Goal: Task Accomplishment & Management: Complete application form

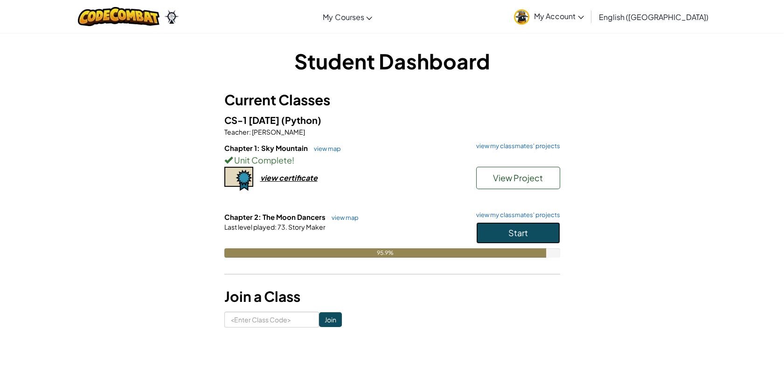
click at [523, 224] on button "Start" at bounding box center [518, 232] width 84 height 21
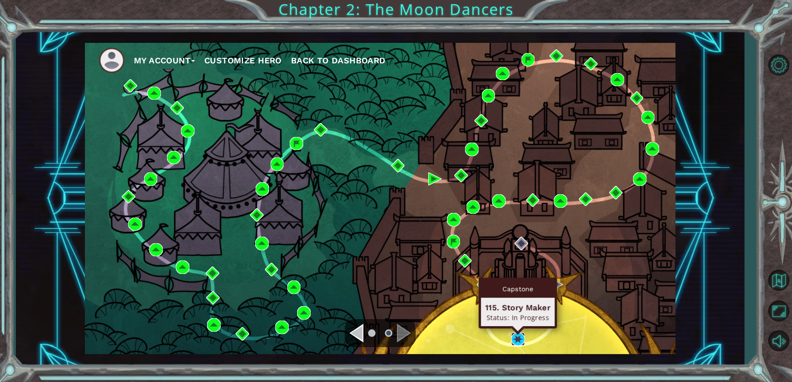
click at [514, 337] on img at bounding box center [518, 340] width 14 height 14
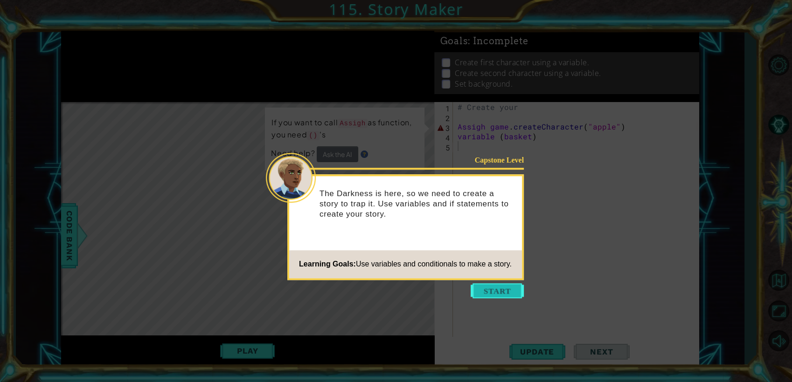
click at [492, 297] on button "Start" at bounding box center [496, 291] width 53 height 15
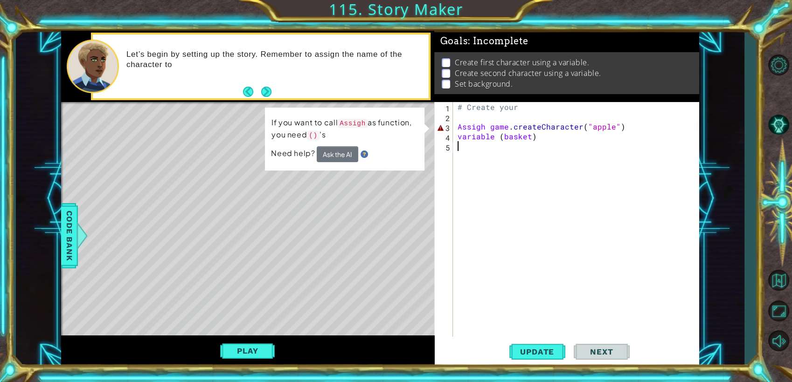
click at [626, 132] on div "# Create your Assigh game . createCharacter ( "apple" ) variable ( basket )" at bounding box center [579, 229] width 246 height 255
type textarea "variable (basket)"
click at [625, 121] on div "# Create your Assigh game . createCharacter ( "apple" ) variable ( basket )" at bounding box center [579, 229] width 246 height 255
click at [625, 124] on div "# Create your Assigh game . createCharacter ( "apple" ) variable ( basket )" at bounding box center [579, 229] width 246 height 255
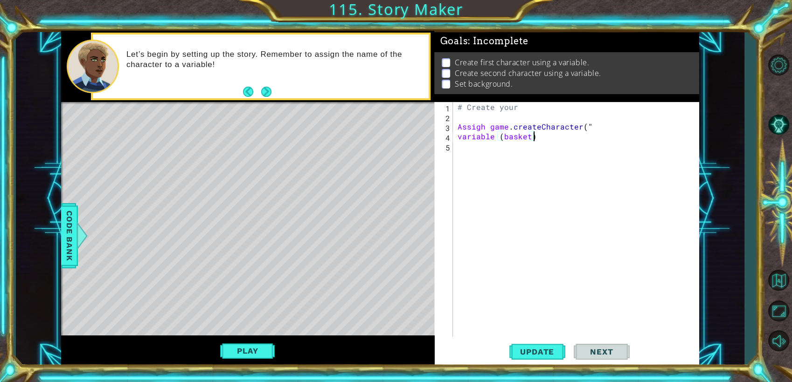
click at [550, 133] on div "# Create your Assigh game . createCharacter ( " variable ( basket )" at bounding box center [579, 229] width 246 height 255
click at [600, 129] on div "# Create your Assigh game . createCharacter ( " variable (" at bounding box center [579, 229] width 246 height 255
click at [585, 127] on div "# Create your Assigh game . createCharacter ( ") variable (" at bounding box center [579, 229] width 246 height 255
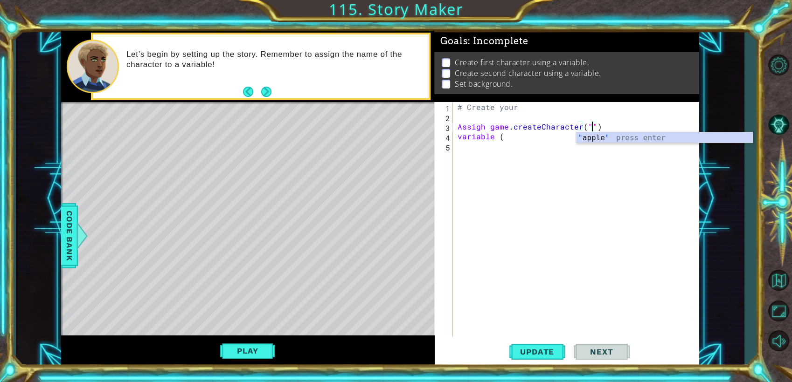
scroll to position [0, 8]
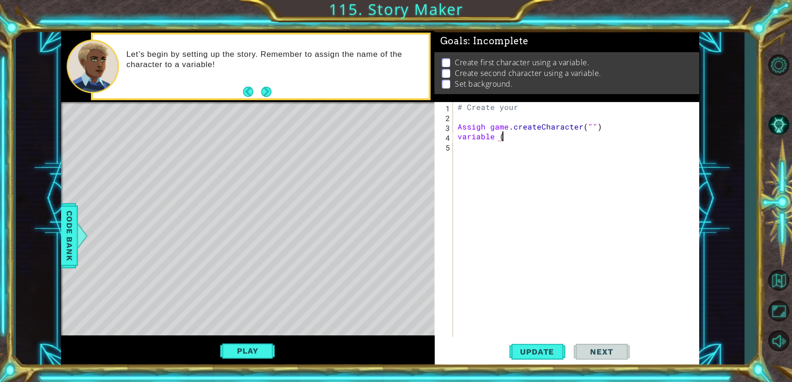
click at [511, 140] on div "# Create your Assigh game . createCharacter ( "" ) variable (" at bounding box center [579, 229] width 246 height 255
click at [585, 125] on div "# Create your Assigh game . createCharacter ( "" ) variable" at bounding box center [579, 229] width 246 height 255
type textarea "ｄ"
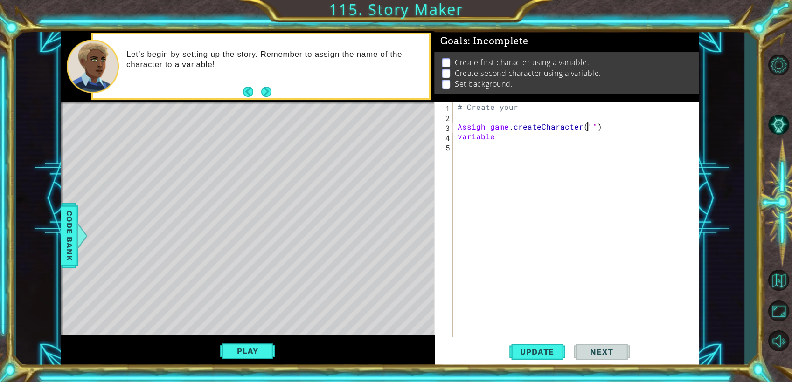
type textarea "ｄ"
type textarea "ｌ"
type textarea "ｄ"
type textarea "い"
type textarea "ｇ"
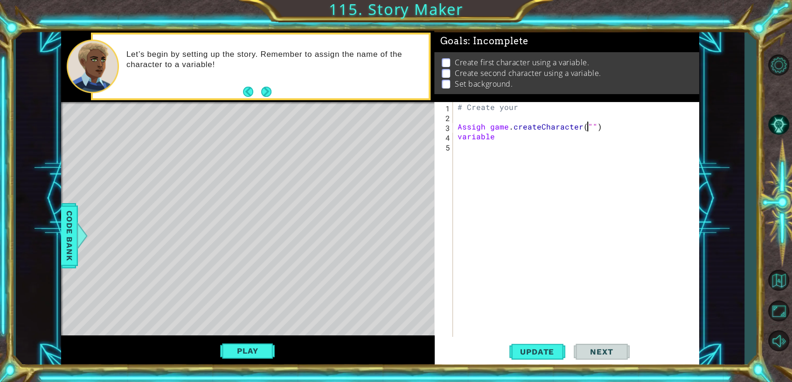
type textarea "ｊ"
type textarea "Assigh game.createCharacter("")"
click at [524, 166] on div "# Create your Assigh game . createCharacter ( "" ) variable" at bounding box center [579, 229] width 246 height 255
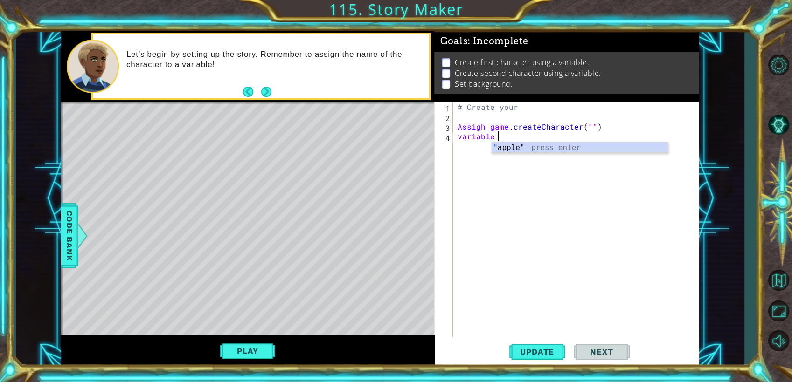
type textarea "variable"
click at [648, 119] on div "# Create your Assigh game . createCharacter ( "" ) variable" at bounding box center [579, 229] width 246 height 255
click at [643, 148] on div "# Create your Assigh game . createCharacter ( "" ) variable" at bounding box center [579, 229] width 246 height 255
click at [642, 147] on div "# Create your Assigh game . createCharacter ( "" ) variable" at bounding box center [579, 229] width 246 height 255
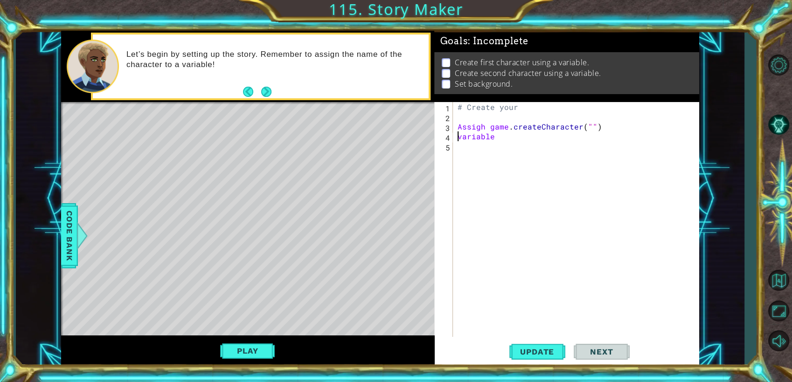
type textarea "Assigh game.createCharacter("")"
type textarea "variable"
type textarea "Assigh game.createCharacter("")"
type textarea "# Create your"
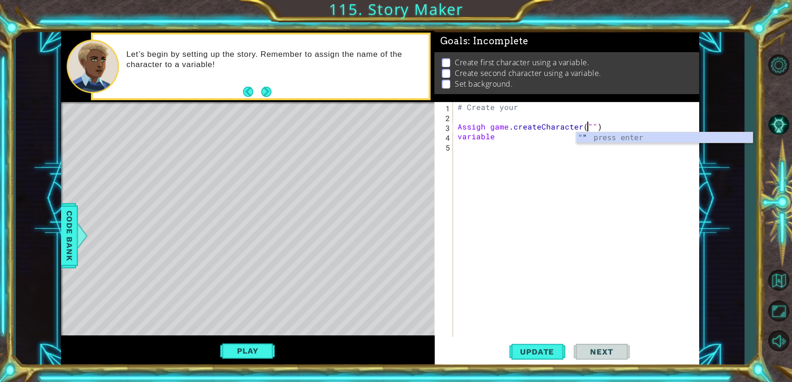
scroll to position [0, 8]
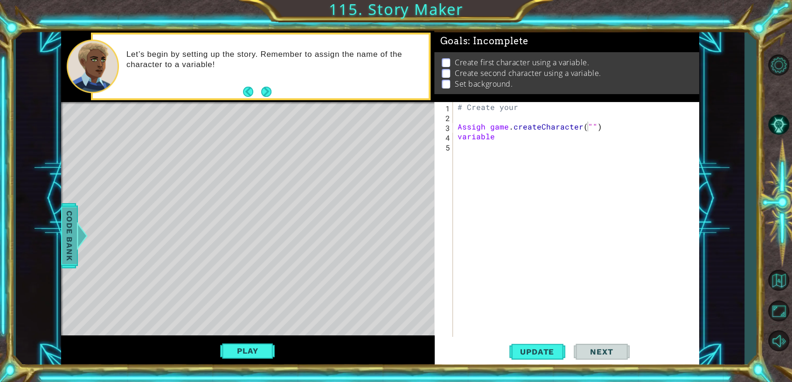
click at [70, 254] on span "Code Bank" at bounding box center [69, 235] width 15 height 57
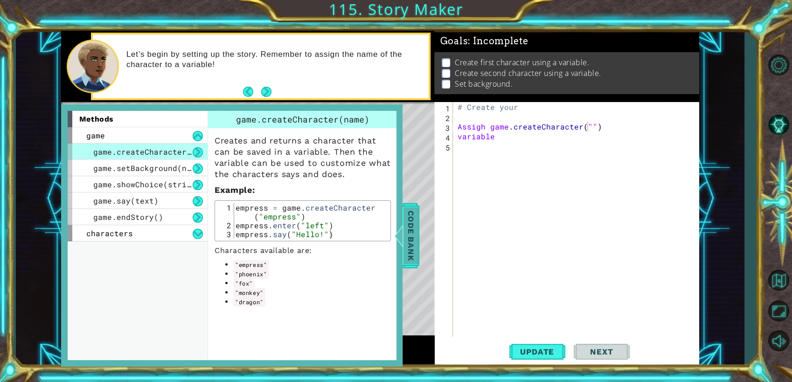
click at [415, 249] on span "Code Bank" at bounding box center [410, 235] width 15 height 57
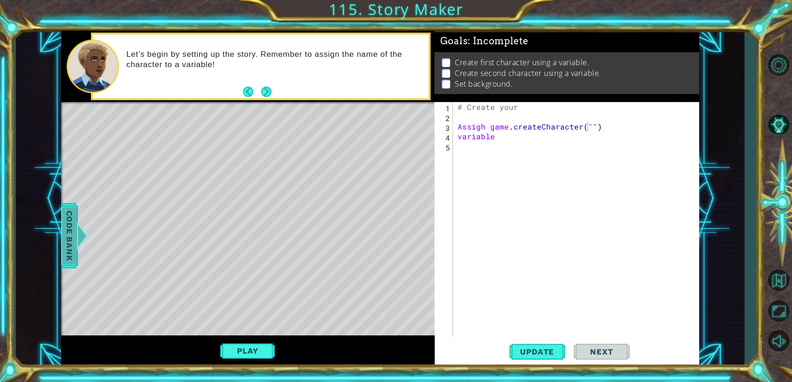
click at [66, 230] on span "Code Bank" at bounding box center [69, 235] width 15 height 57
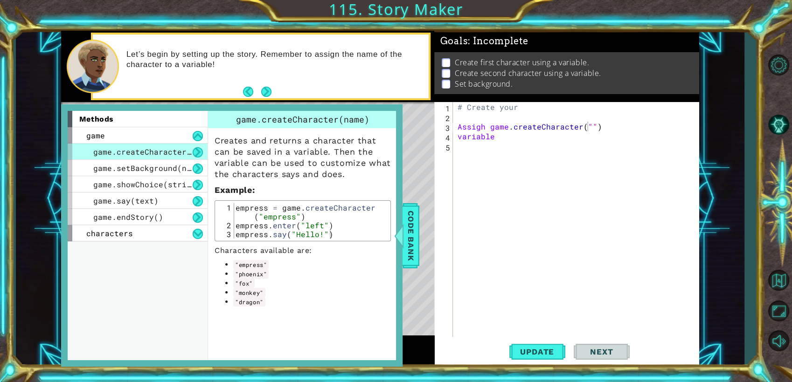
click at [175, 118] on div "methods" at bounding box center [138, 119] width 140 height 16
drag, startPoint x: 175, startPoint y: 118, endPoint x: 159, endPoint y: 136, distance: 23.8
click at [159, 136] on div "methods game game.createCharacter(name) game.setBackground(name) game.showChoic…" at bounding box center [142, 235] width 148 height 249
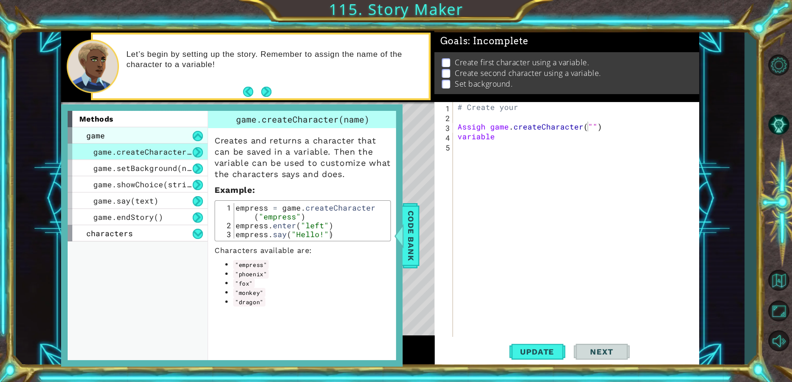
click at [159, 136] on div "game" at bounding box center [138, 135] width 140 height 16
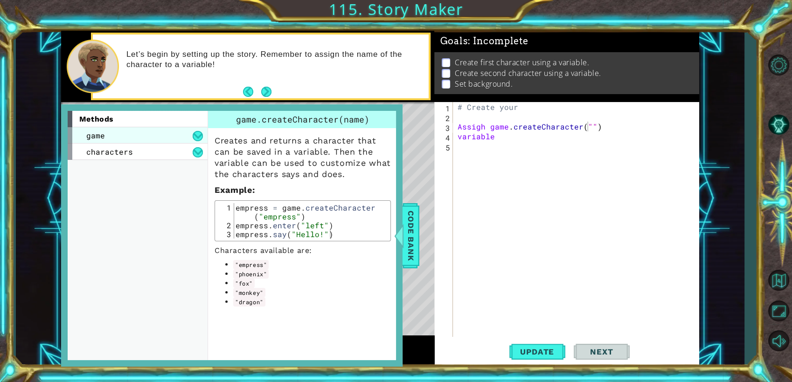
click at [180, 133] on div "game" at bounding box center [138, 135] width 140 height 16
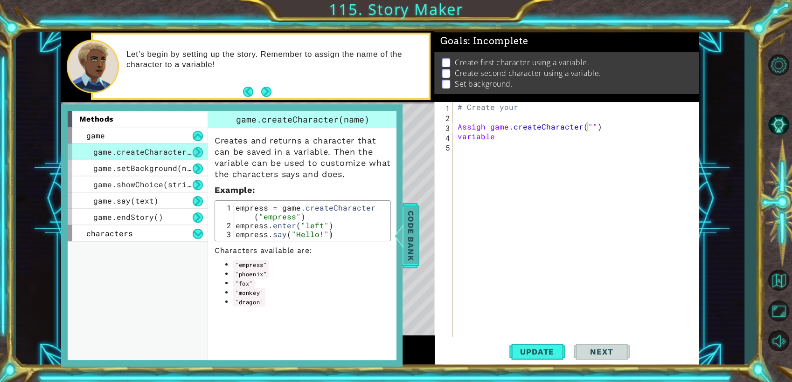
click at [408, 247] on span "Code Bank" at bounding box center [410, 235] width 15 height 57
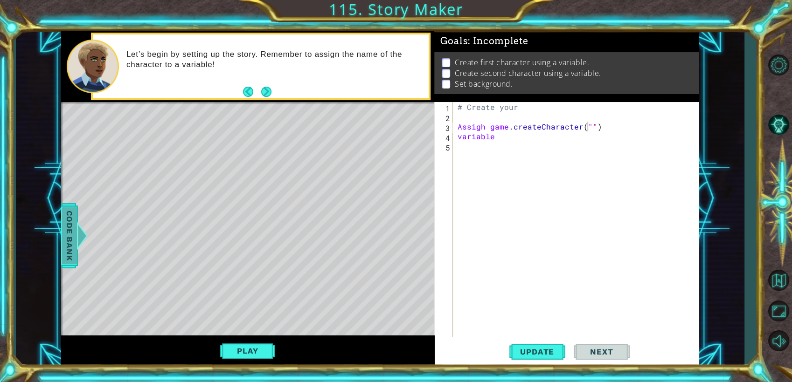
click at [66, 238] on span "Code Bank" at bounding box center [69, 235] width 15 height 57
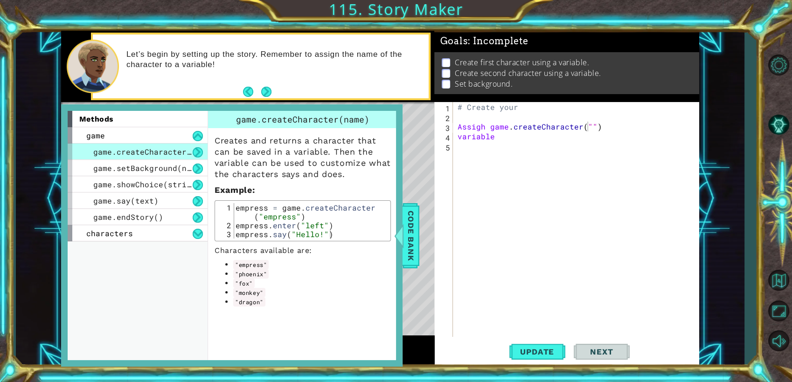
click at [591, 127] on div "# Create your Assigh game . createCharacter ( "" ) variable" at bounding box center [579, 229] width 246 height 255
click at [587, 128] on div "# Create your Assigh game . createCharacter ( "" ) variable" at bounding box center [579, 229] width 246 height 255
click at [582, 138] on div "game.createCharact er press enter" at bounding box center [570, 149] width 176 height 34
click at [607, 125] on div "# Create your Assigh game . createCharacter ( ) ") variable" at bounding box center [579, 229] width 246 height 255
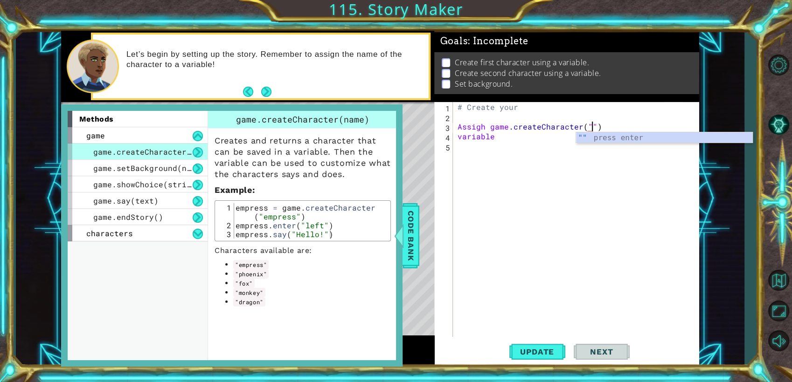
scroll to position [0, 7]
click at [636, 139] on div """ press enter" at bounding box center [664, 149] width 176 height 34
click at [585, 125] on div "# Create your Assigh game . createCharacter ( "" ) variable" at bounding box center [579, 229] width 246 height 255
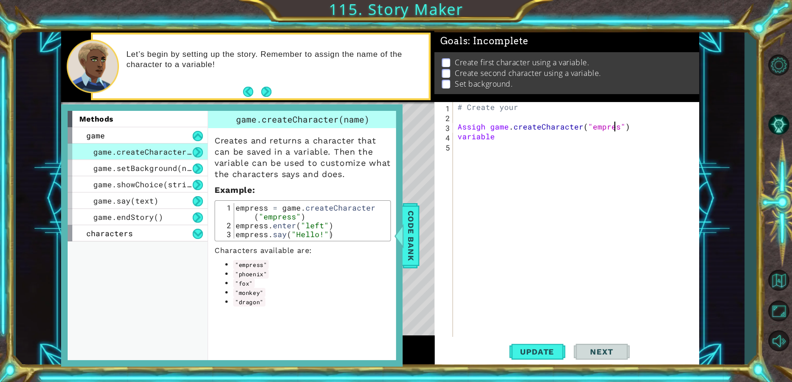
scroll to position [0, 10]
click at [556, 136] on div "# Create your Assigh game . createCharacter ( "empress" ) variable" at bounding box center [579, 229] width 246 height 255
click at [541, 339] on button "Update" at bounding box center [537, 352] width 56 height 27
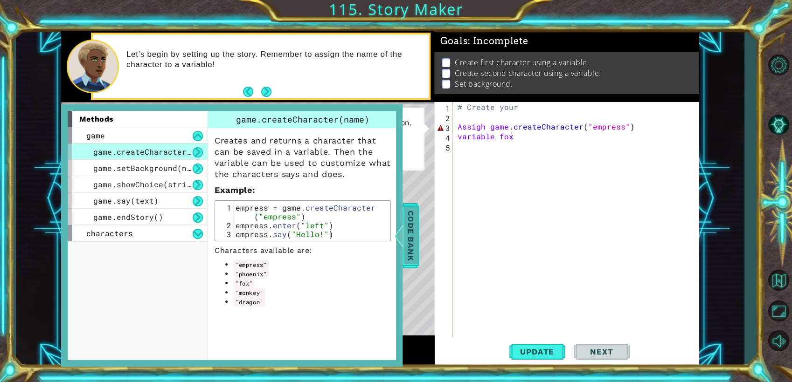
click at [401, 237] on div at bounding box center [399, 236] width 12 height 28
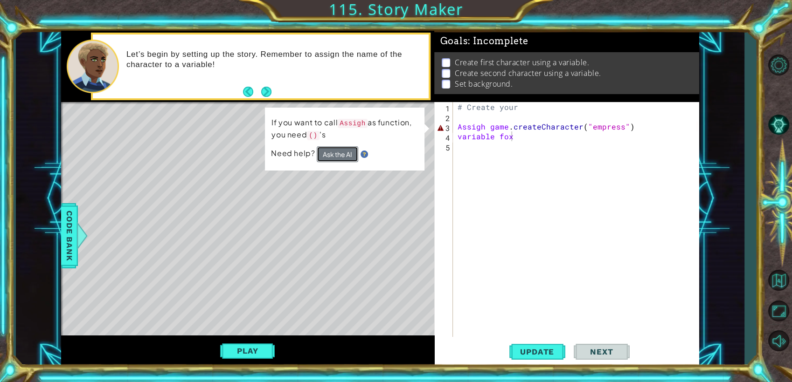
click at [346, 147] on button "Ask the AI" at bounding box center [338, 154] width 42 height 16
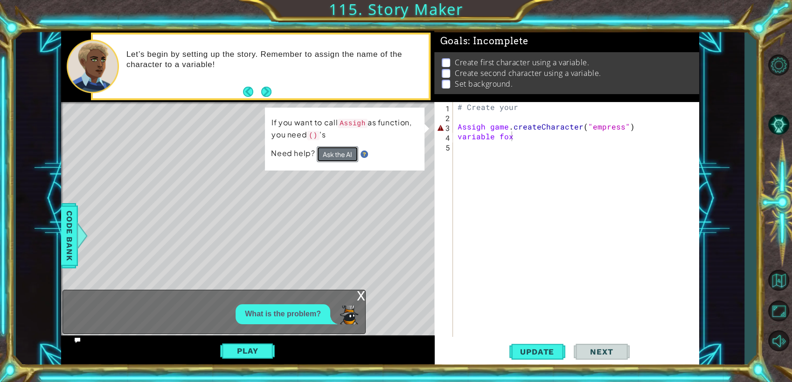
click at [346, 148] on button "Ask the AI" at bounding box center [338, 154] width 42 height 16
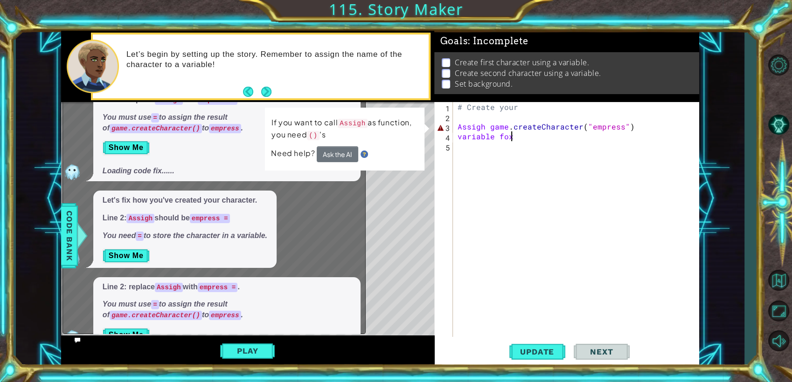
scroll to position [60, 0]
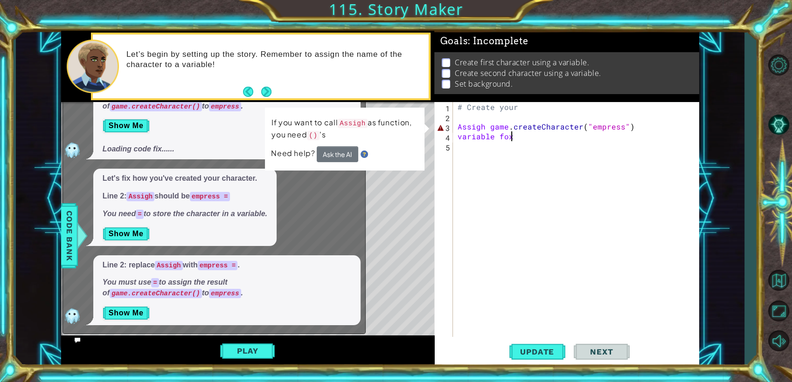
type textarea "Assigh game.createCharacter("empress")"
type textarea "# Create your"
type textarea "variable fox"
click at [116, 311] on button "Show Me" at bounding box center [126, 313] width 47 height 15
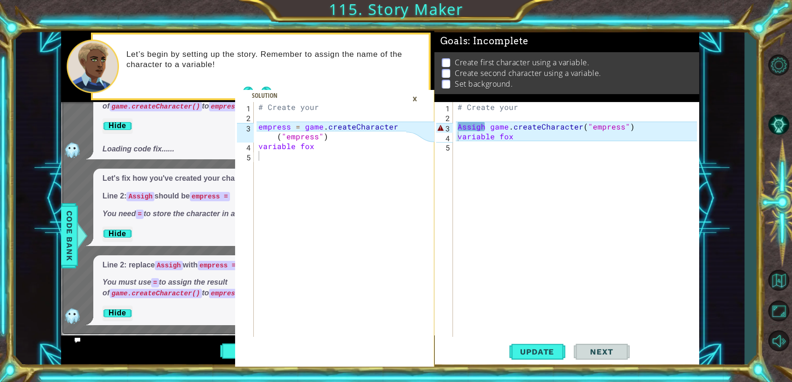
click at [414, 99] on div "×" at bounding box center [415, 99] width 14 height 16
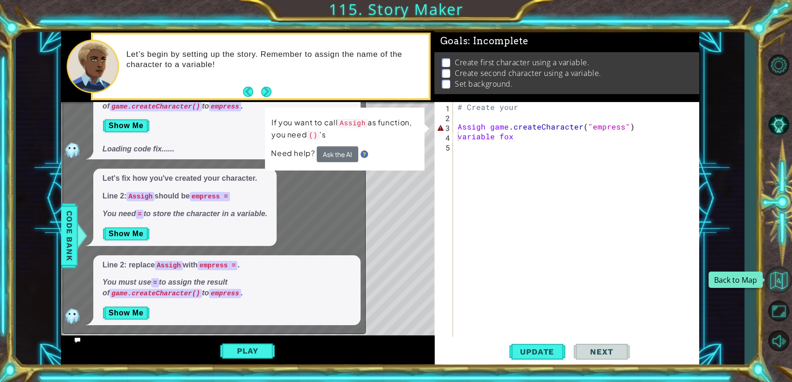
click at [783, 284] on button "Back to Map" at bounding box center [778, 280] width 27 height 27
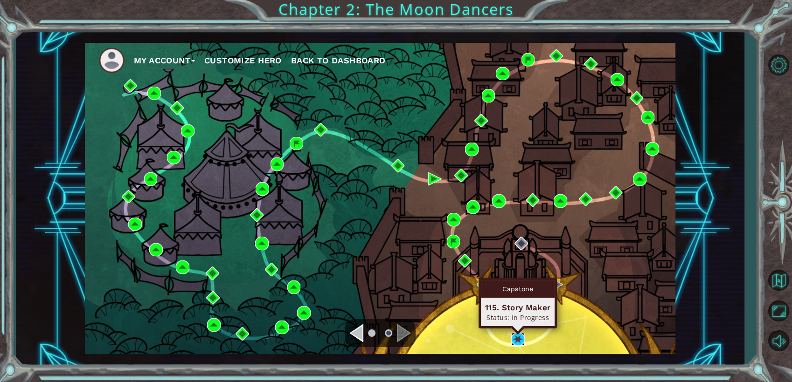
click at [520, 345] on img at bounding box center [518, 340] width 14 height 14
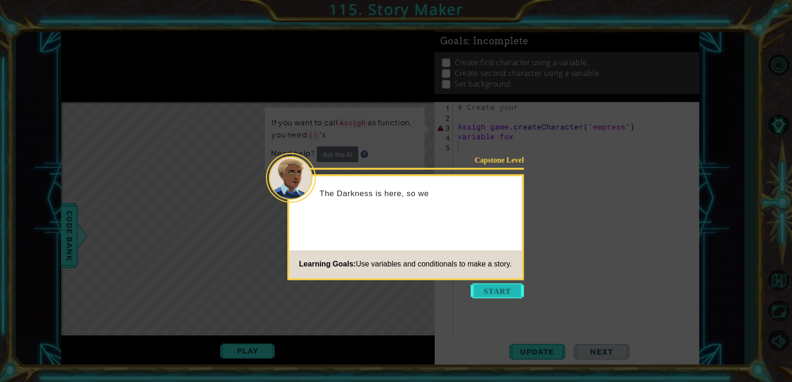
click at [486, 293] on button "Start" at bounding box center [496, 291] width 53 height 15
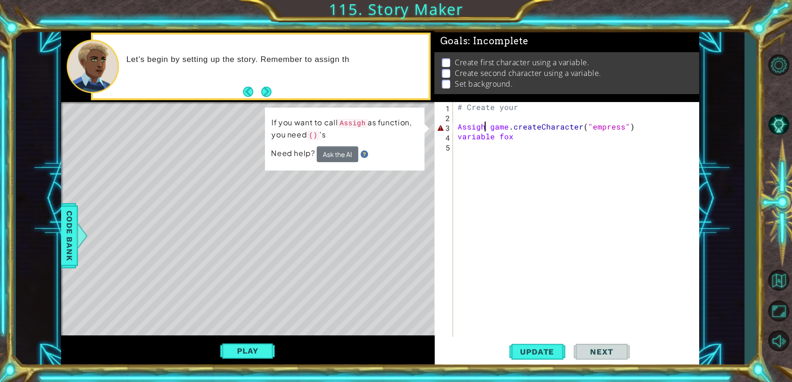
click at [485, 125] on div "# Create your Assigh game . createCharacter ( "empress" ) variable fox" at bounding box center [579, 229] width 246 height 255
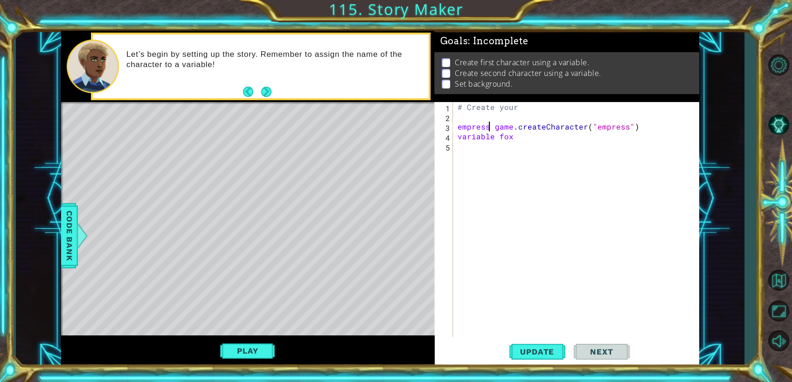
scroll to position [0, 2]
click at [539, 357] on button "Update" at bounding box center [537, 352] width 56 height 27
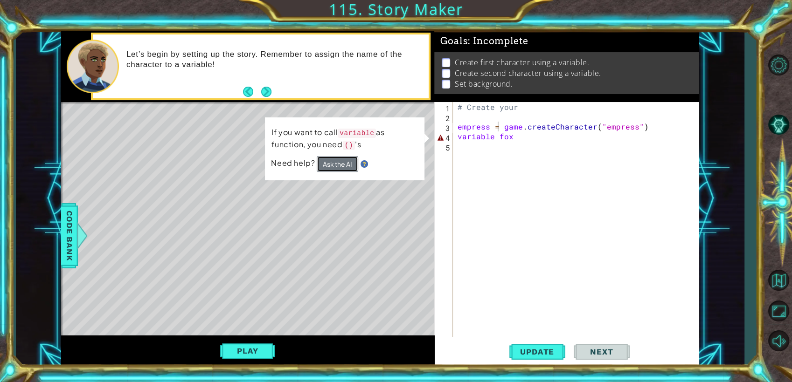
click at [340, 161] on button "Ask the AI" at bounding box center [338, 164] width 42 height 16
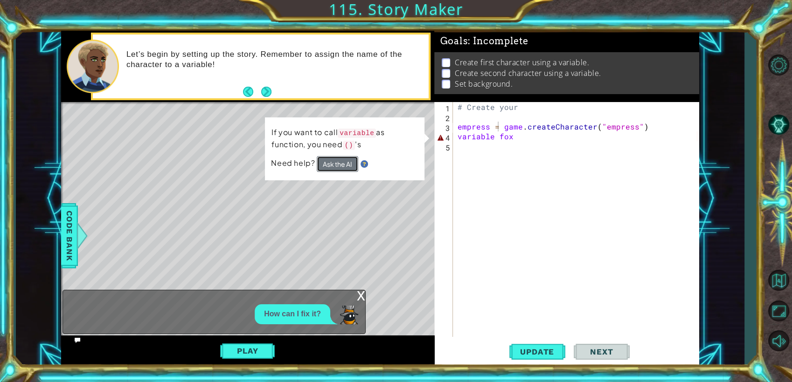
click at [340, 161] on button "Ask the AI" at bounding box center [338, 164] width 42 height 16
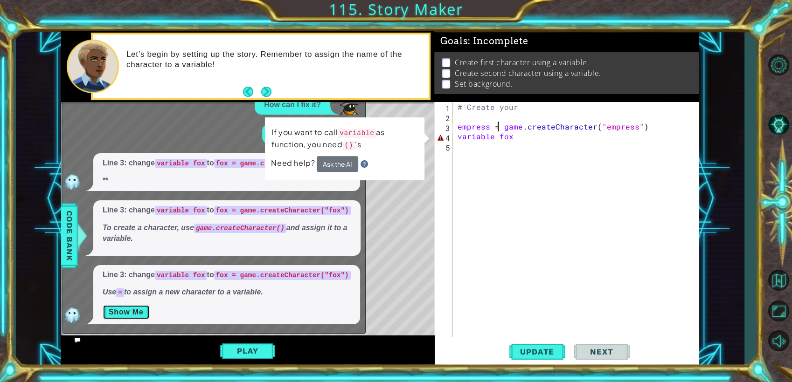
click at [133, 307] on button "Show Me" at bounding box center [126, 312] width 47 height 15
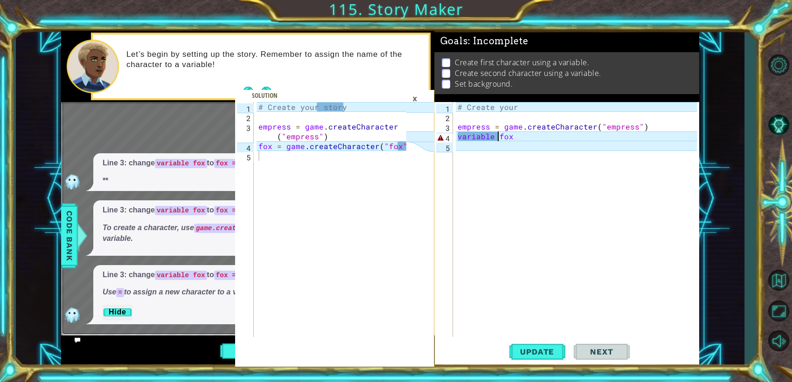
click at [498, 138] on div "# Create your empress = game . createCharacter ( "empress" ) variable fox" at bounding box center [579, 229] width 246 height 255
click at [498, 138] on div "# Create your empress = game . createCharacter ( "empress" ) variable fox" at bounding box center [576, 219] width 241 height 235
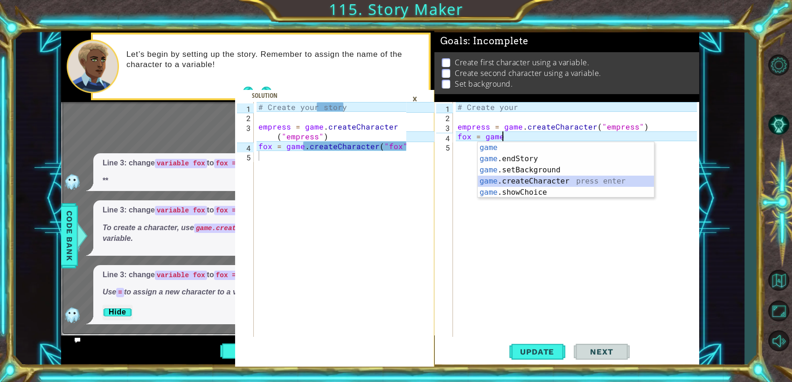
click at [525, 184] on div "game press enter game .endStory press enter game .setBackground press enter gam…" at bounding box center [565, 181] width 176 height 78
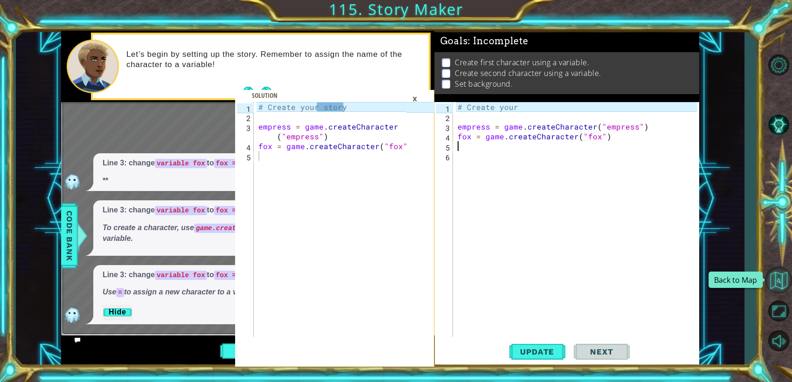
type textarea "fox = game.createCharacter("fox")"
click at [777, 271] on button "Back to Map" at bounding box center [778, 280] width 27 height 27
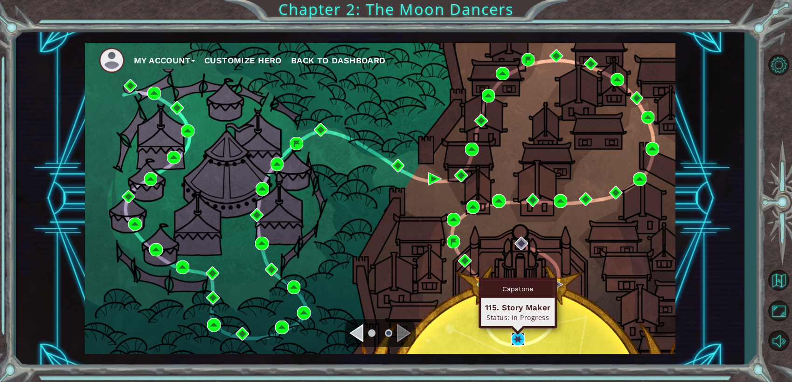
click at [512, 334] on img at bounding box center [518, 340] width 14 height 14
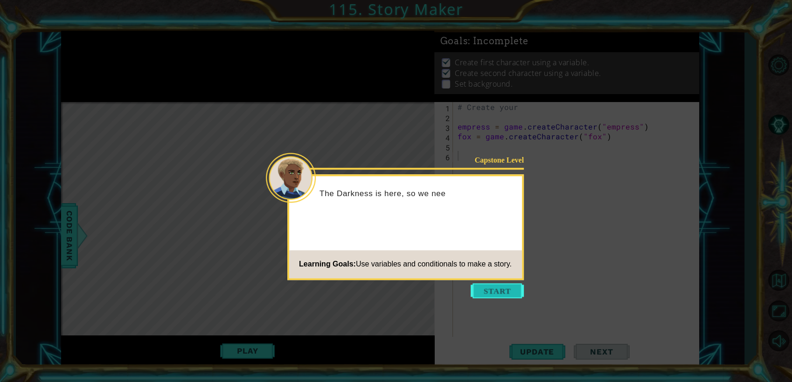
click at [496, 293] on button "Start" at bounding box center [496, 291] width 53 height 15
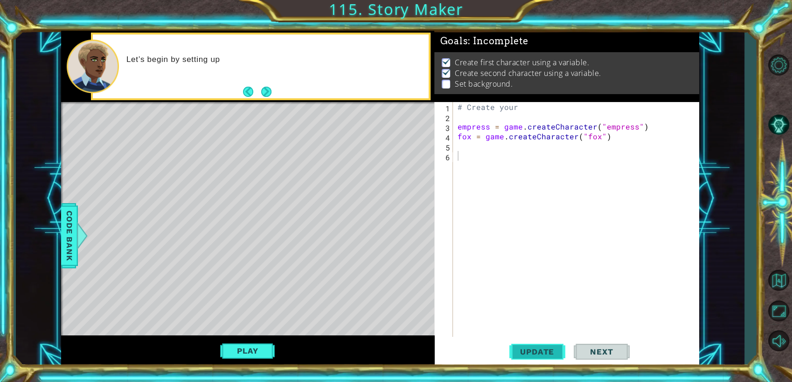
click at [527, 354] on span "Update" at bounding box center [537, 351] width 53 height 9
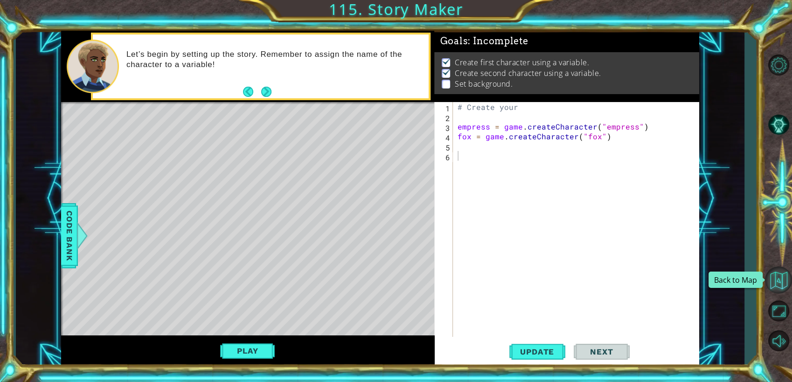
click at [782, 270] on button "Back to Map" at bounding box center [778, 280] width 27 height 27
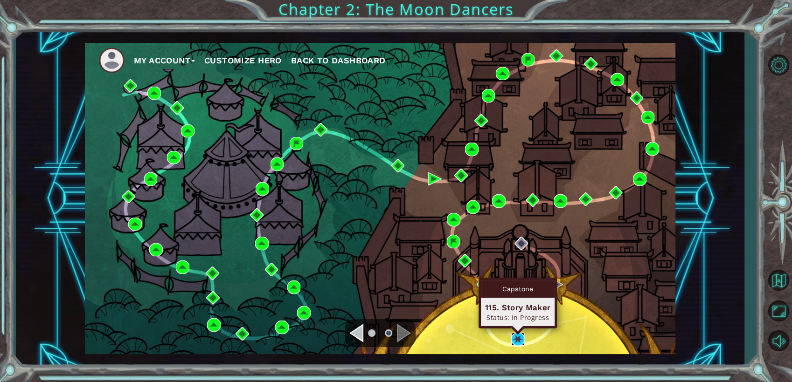
click at [515, 338] on img at bounding box center [518, 340] width 14 height 14
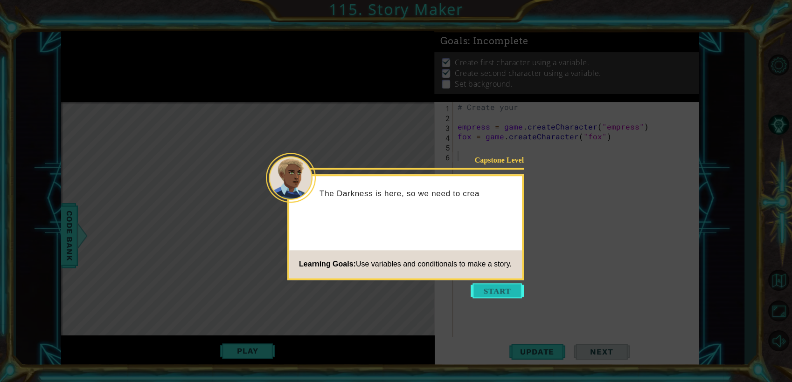
click at [508, 286] on button "Start" at bounding box center [496, 291] width 53 height 15
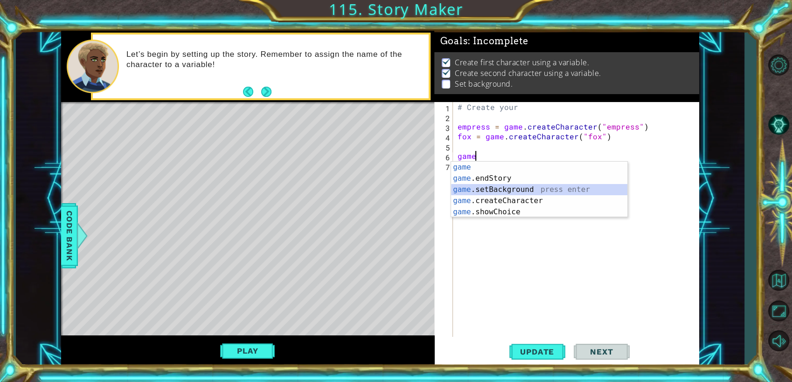
click at [523, 190] on div "game press enter game .endStory press enter game .setBackground press enter gam…" at bounding box center [539, 201] width 176 height 78
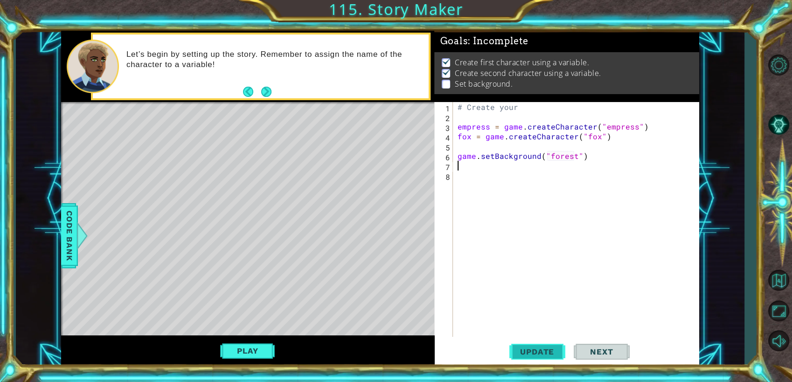
type textarea "game.setBackground("forest")"
click at [549, 347] on span "Update" at bounding box center [537, 351] width 53 height 9
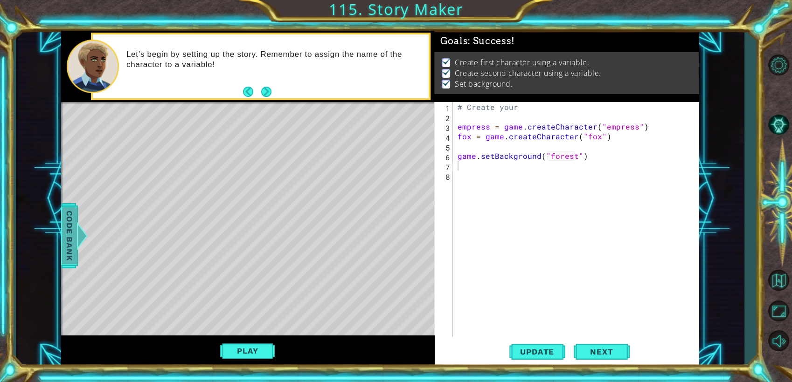
click at [61, 222] on div "Code Bank" at bounding box center [69, 235] width 17 height 65
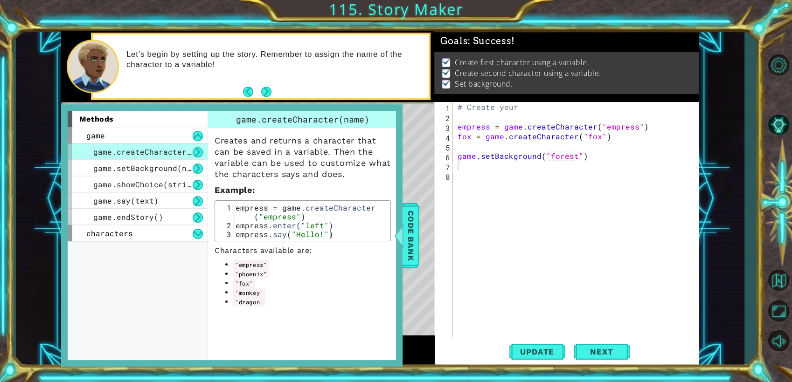
click at [257, 271] on code ""phoenix"" at bounding box center [250, 274] width 35 height 9
click at [244, 281] on code ""fox"" at bounding box center [243, 283] width 21 height 9
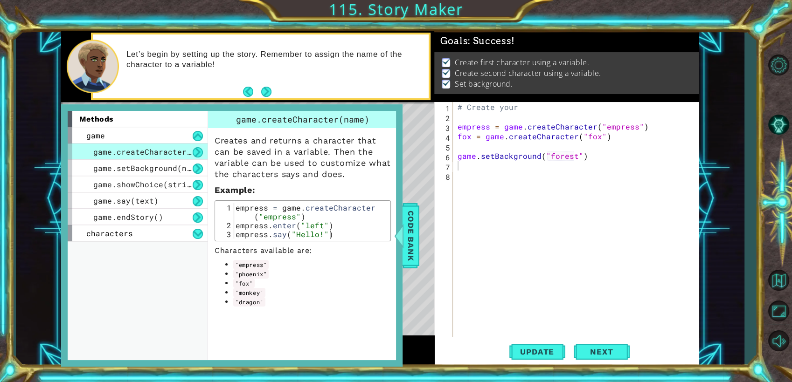
click at [244, 281] on code ""fox"" at bounding box center [243, 283] width 21 height 9
click at [630, 132] on div "# Create your empress = game . createCharacter ( "empress" ) fox = game . creat…" at bounding box center [579, 229] width 246 height 255
click at [634, 129] on div "# Create your empress = game . createCharacter ( "empress" ) fox = game . creat…" at bounding box center [579, 229] width 246 height 255
type textarea "empress = game.createCharacter("")"
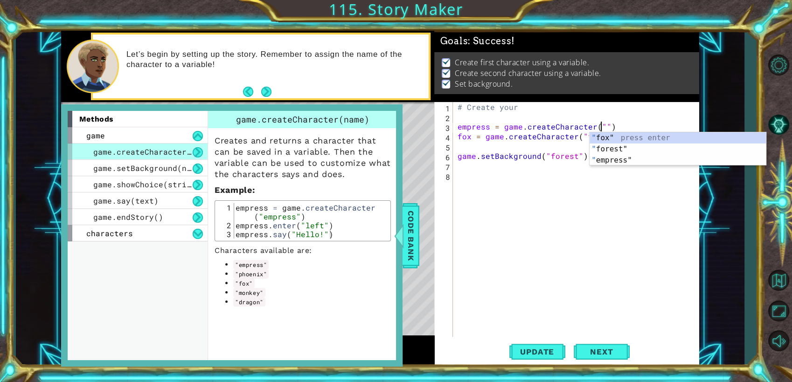
click at [581, 176] on div "# Create your empress = game . createCharacter ( "" ) fox = game . createCharac…" at bounding box center [579, 229] width 246 height 255
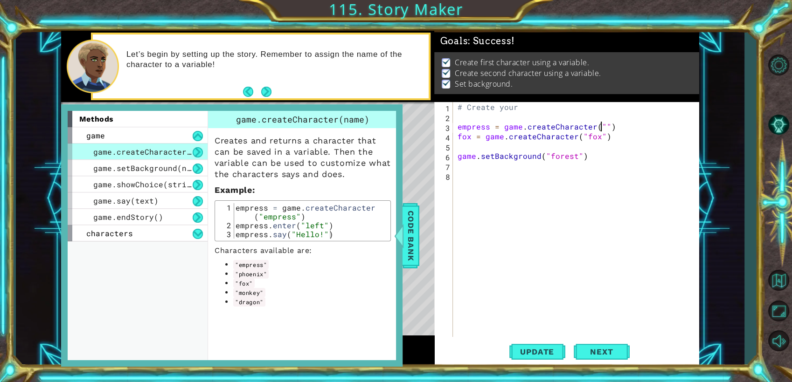
click at [600, 126] on div "# Create your empress = game . createCharacter ( "" ) fox = game . createCharac…" at bounding box center [579, 229] width 246 height 255
click at [489, 130] on div "# Create your empress = game . createCharacter ( "dragon" ) fox = game . create…" at bounding box center [579, 229] width 246 height 255
type textarea "dragon = game.createCharacter("dragon")"
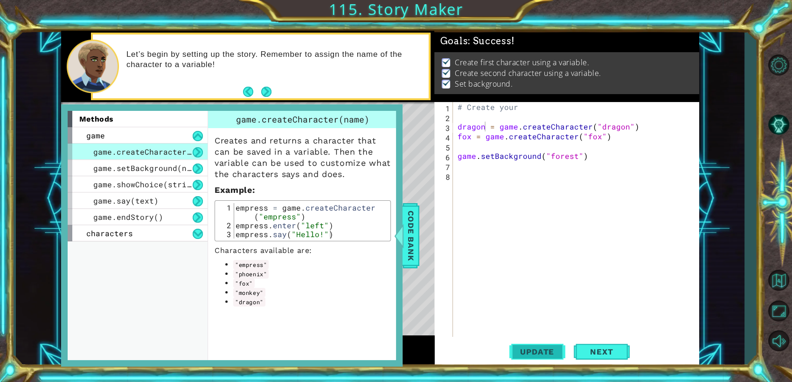
click at [516, 353] on span "Update" at bounding box center [537, 351] width 53 height 9
click at [458, 184] on div "# Create your dragon = game . createCharacter ( "dragon" ) fox = game . createC…" at bounding box center [579, 229] width 246 height 255
click at [608, 360] on button "Next" at bounding box center [602, 353] width 56 height 27
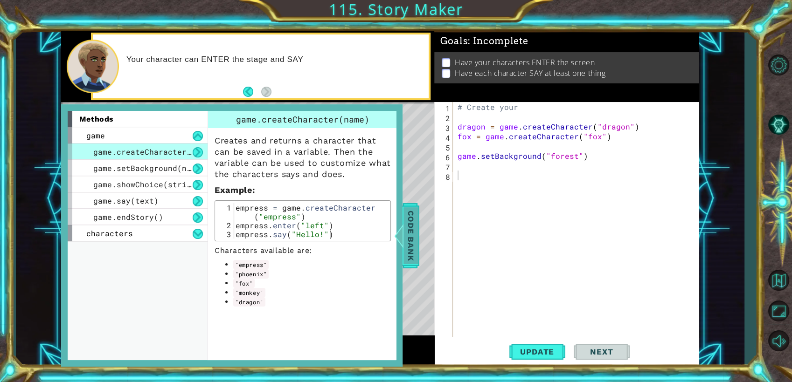
click at [415, 230] on span "Code Bank" at bounding box center [410, 235] width 15 height 57
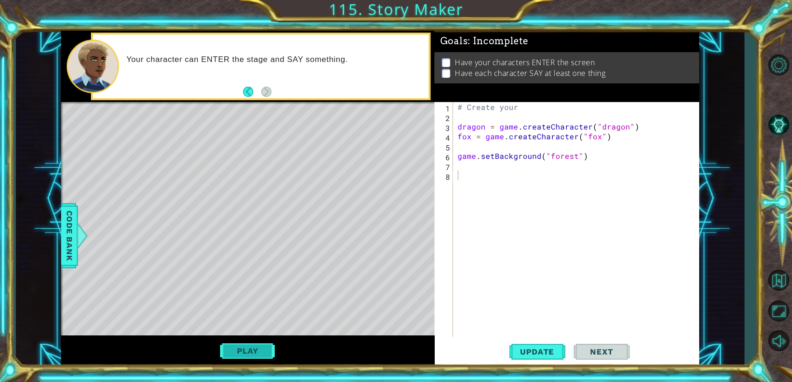
click at [243, 351] on button "Play" at bounding box center [247, 351] width 55 height 18
click at [461, 165] on div "# Create your dragon = game . createCharacter ( "dragon" ) fox = game . createC…" at bounding box center [579, 229] width 246 height 255
click at [574, 156] on div "# Create your dragon = game . createCharacter ( "dragon" ) fox = game . createC…" at bounding box center [579, 229] width 246 height 255
type textarea "game.setBackground("forest")"
click at [502, 170] on div "# Create your dragon = game . createCharacter ( "dragon" ) fox = game . createC…" at bounding box center [579, 229] width 246 height 255
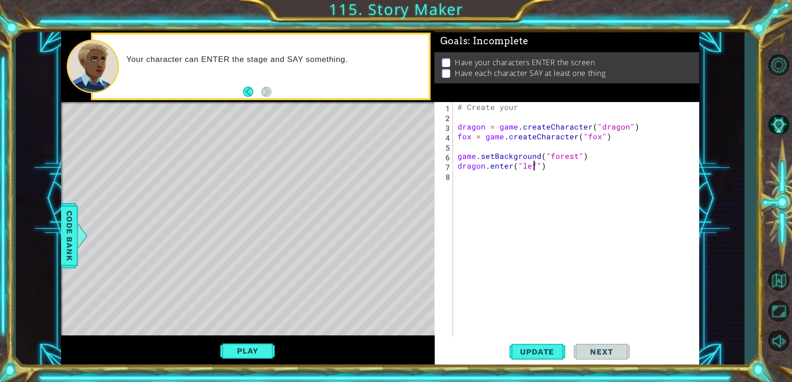
scroll to position [0, 5]
type textarea "dragon.enter("left")"
click at [491, 178] on div "# Create your dragon = game . createCharacter ( "dragon" ) fox = game . createC…" at bounding box center [579, 229] width 246 height 255
type textarea "dragon.say("who is here")"
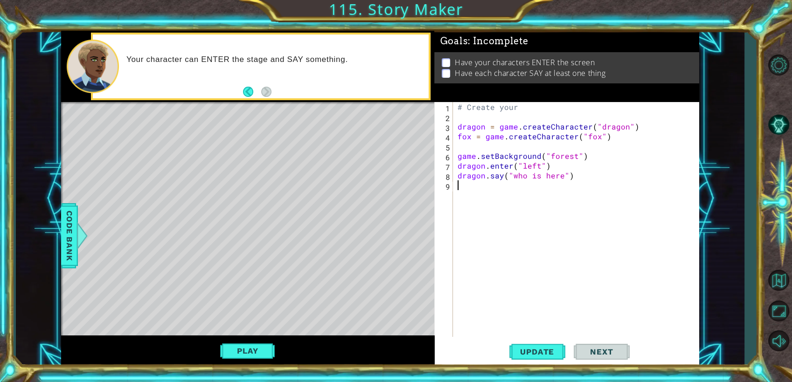
click at [472, 185] on div "# Create your dragon = game . createCharacter ( "dragon" ) fox = game . createC…" at bounding box center [579, 229] width 246 height 255
type textarea "fox.enter("right")"
click at [607, 200] on div "# Create your dragon = game . createCharacter ( "dragon" ) fox = game . createC…" at bounding box center [581, 229] width 242 height 255
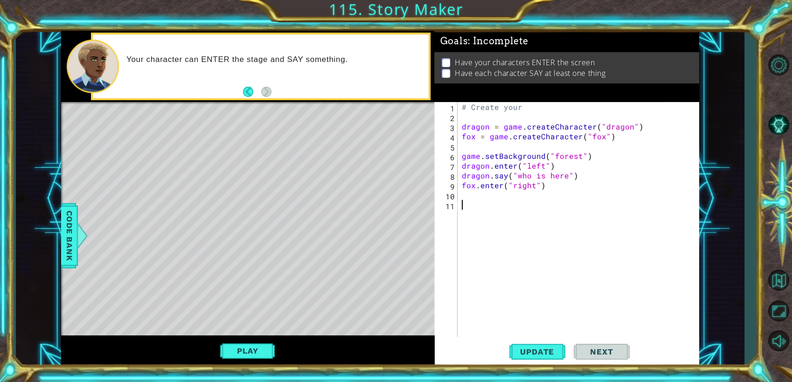
click at [597, 203] on div "# Create your dragon = game . createCharacter ( "dragon" ) fox = game . createC…" at bounding box center [581, 229] width 242 height 255
click at [599, 198] on div "# Create your dragon = game . createCharacter ( "dragon" ) fox = game . createC…" at bounding box center [581, 229] width 242 height 255
type textarea "fox.say("Hi there")"
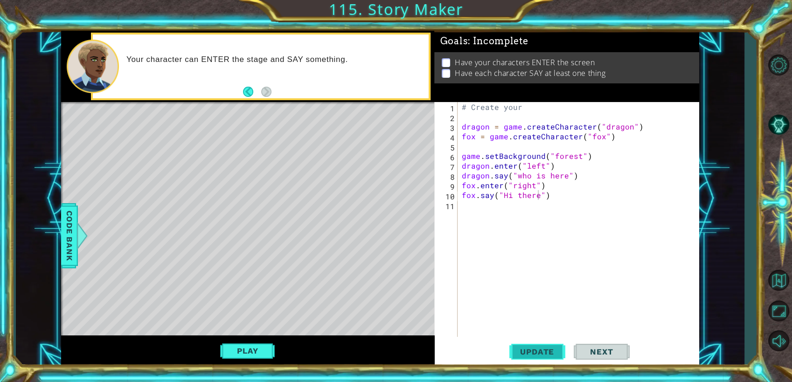
click at [553, 351] on span "Update" at bounding box center [537, 351] width 53 height 9
click at [595, 346] on button "Next" at bounding box center [602, 354] width 56 height 27
click at [601, 207] on div "# Create your dragon = game . createCharacter ( "dragon" ) fox = game . createC…" at bounding box center [581, 229] width 242 height 255
type textarea "dragonChoice ~"
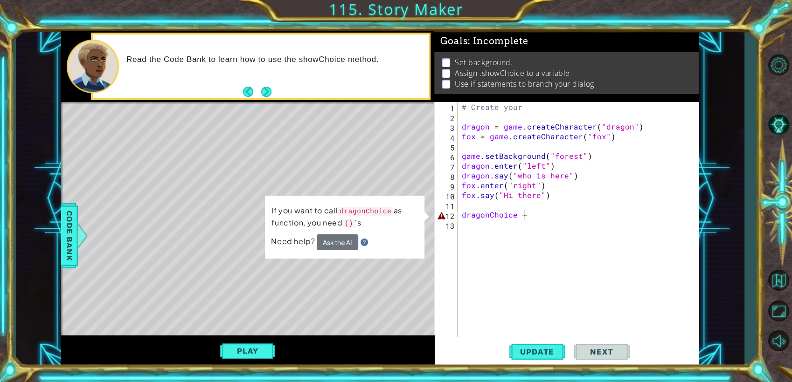
scroll to position [0, 0]
click at [598, 151] on div "# Create your dragon = game . createCharacter ( "dragon" ) fox = game . createC…" at bounding box center [581, 229] width 242 height 255
click at [591, 156] on div "# Create your dragon = game . createCharacter ( "dragon" ) fox = game . createC…" at bounding box center [581, 229] width 242 height 255
type textarea "game.setBackground("forest")"
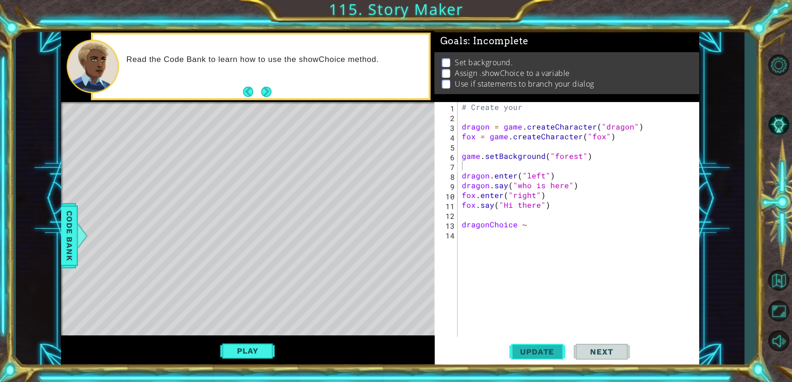
click at [529, 348] on span "Update" at bounding box center [537, 351] width 53 height 9
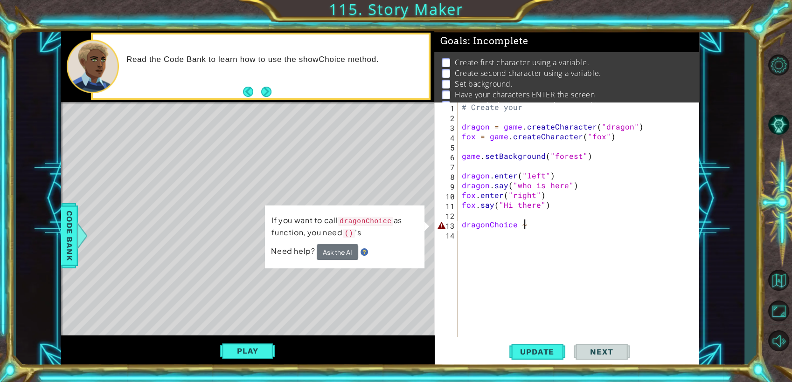
click at [555, 221] on div "# Create your dragon = game . createCharacter ( "dragon" ) fox = game . createC…" at bounding box center [581, 229] width 242 height 255
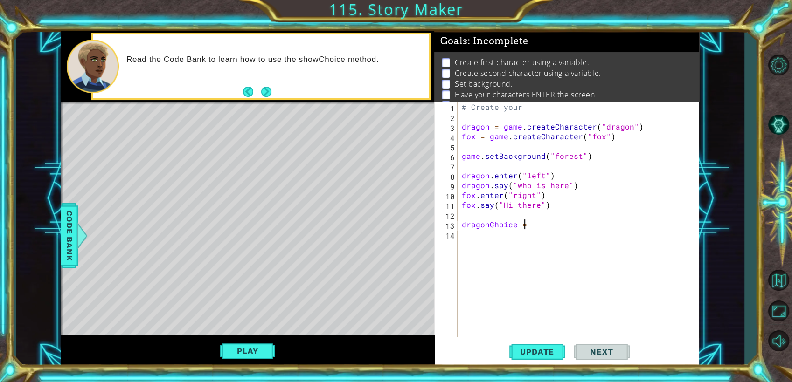
scroll to position [0, 3]
click at [554, 345] on button "Update" at bounding box center [537, 352] width 56 height 27
type textarea "dragonChoice = dragon.showChoice("why so long?")"
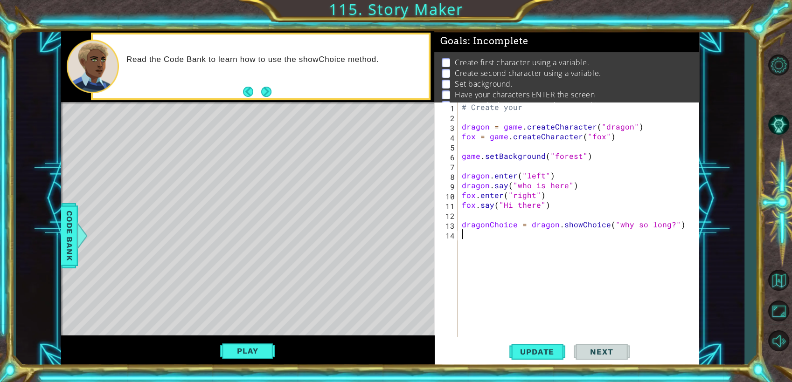
click at [556, 233] on div "# Create your dragon = game . createCharacter ( "dragon" ) fox = game . createC…" at bounding box center [581, 229] width 242 height 255
type textarea "if dragonChoice == 1:"
type textarea "g"
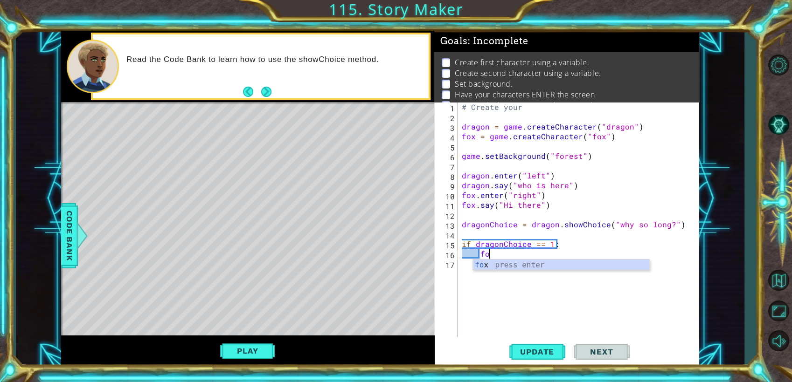
scroll to position [0, 1]
type textarea "fox"
click at [558, 235] on div "# Create your dragon = game . createCharacter ( "dragon" ) fox = game . createC…" at bounding box center [581, 229] width 242 height 255
click at [567, 202] on div "# Create your dragon = game . createCharacter ( "dragon" ) fox = game . createC…" at bounding box center [581, 229] width 242 height 255
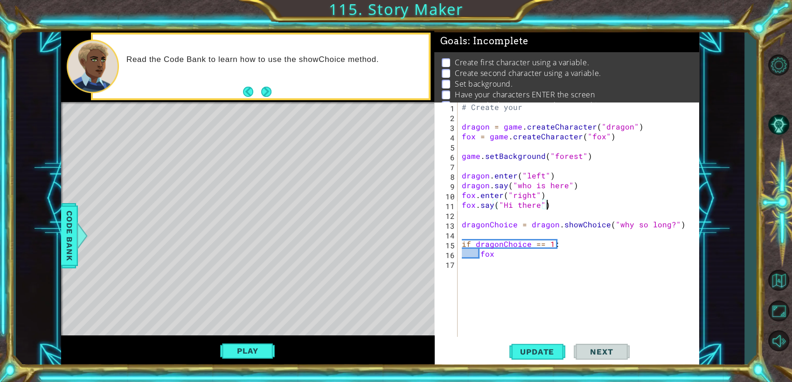
type textarea "fox.say("Hi there")"
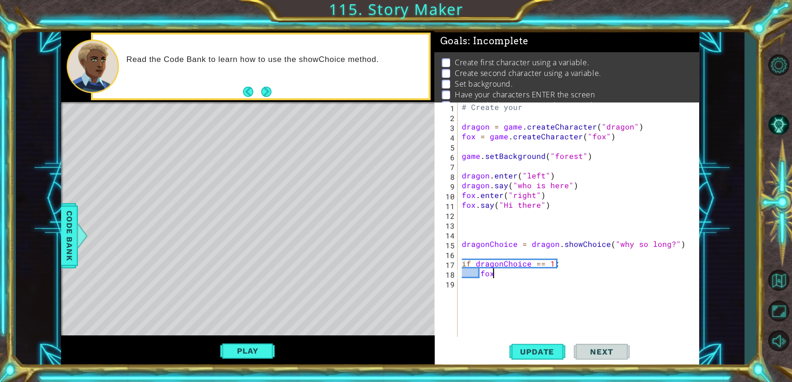
click at [556, 275] on div "# Create your dragon = game . createCharacter ( "dragon" ) fox = game . createC…" at bounding box center [581, 229] width 242 height 255
click at [533, 274] on div "# Create your dragon = game . createCharacter ( "dragon" ) fox = game . createC…" at bounding box center [581, 229] width 242 height 255
click at [564, 273] on div "# Create your dragon = game . createCharacter ( "dragon" ) fox = game . createC…" at bounding box center [581, 229] width 242 height 255
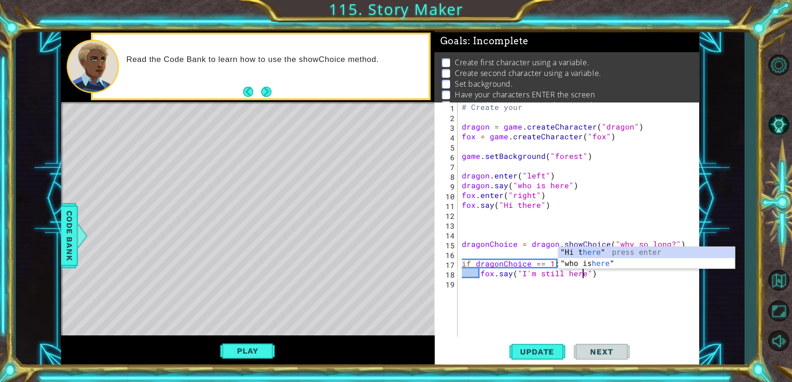
scroll to position [0, 7]
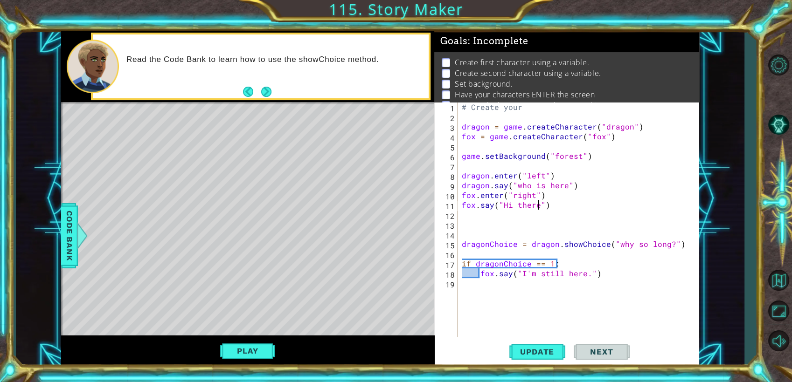
click at [536, 205] on div "# Create your dragon = game . createCharacter ( "dragon" ) fox = game . createC…" at bounding box center [581, 229] width 242 height 255
click at [563, 185] on div "# Create your dragon = game . createCharacter ( "dragon" ) fox = game . createC…" at bounding box center [581, 229] width 242 height 255
type textarea "dragon.say("who is here.")"
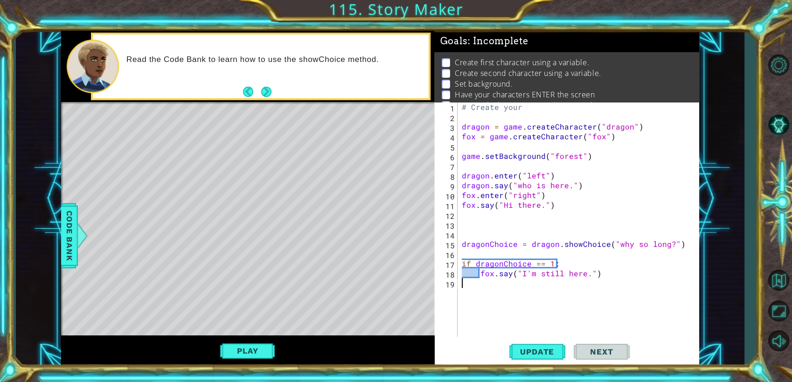
click at [515, 296] on div "# Create your dragon = game . createCharacter ( "dragon" ) fox = game . createC…" at bounding box center [581, 229] width 242 height 255
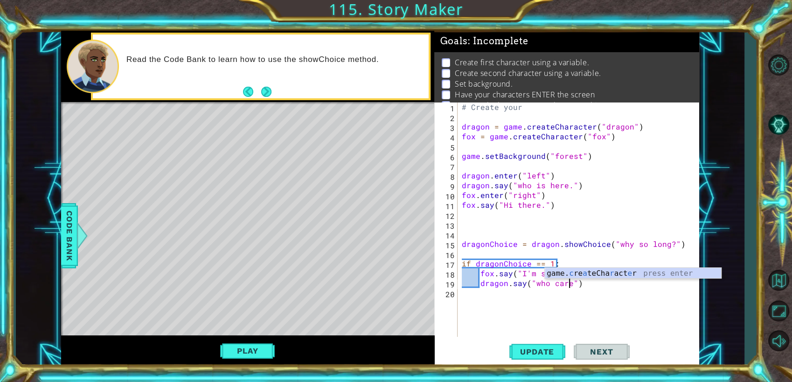
type textarea "dragon.say("who cares")"
click at [514, 297] on div "# Create your dragon = game . createCharacter ( "dragon" ) fox = game . createC…" at bounding box center [581, 229] width 242 height 255
type textarea "dragon.exit()"
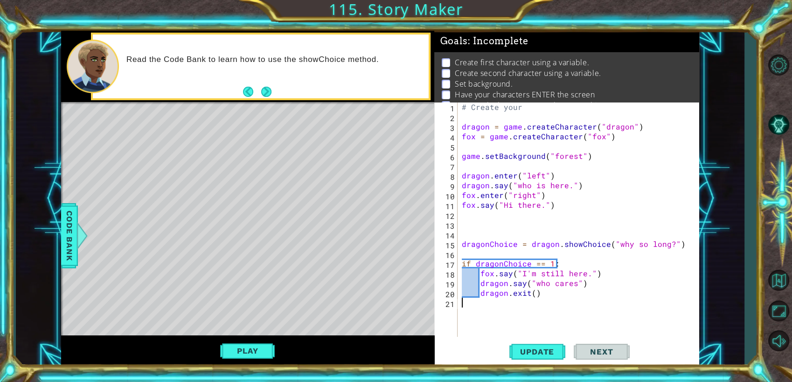
type textarea "dragon.exit()"
type textarea "dragon.exit("left")"
click at [532, 311] on div "# Create your dragon = game . createCharacter ( "dragon" ) fox = game . createC…" at bounding box center [581, 229] width 242 height 255
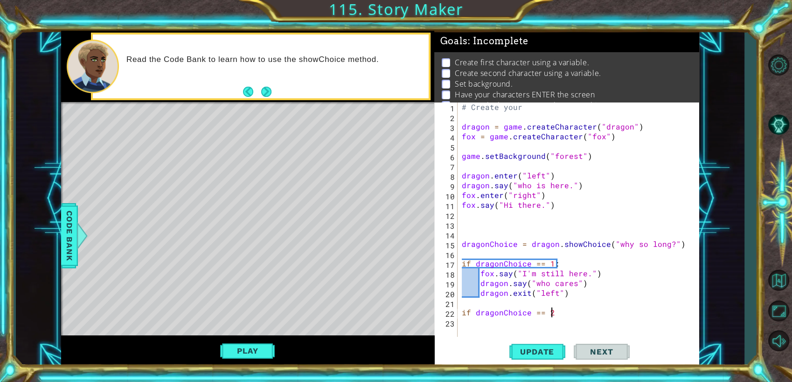
scroll to position [0, 5]
type textarea "if dragonChoice == 2:"
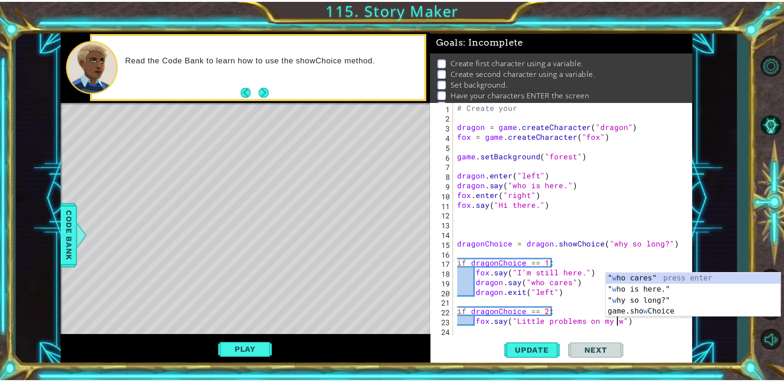
scroll to position [0, 10]
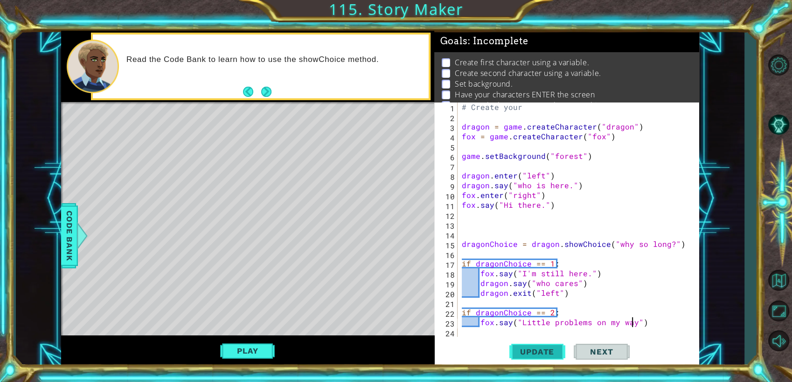
type textarea "fox.say("Little problems on my way")"
click at [553, 355] on span "Update" at bounding box center [537, 351] width 53 height 9
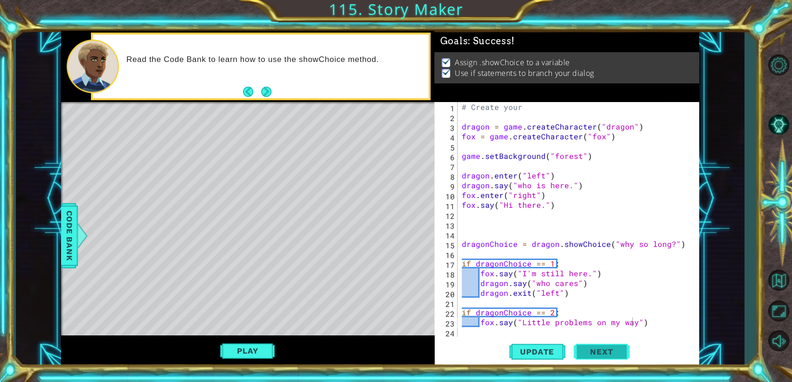
click at [587, 355] on button "Next" at bounding box center [602, 354] width 56 height 27
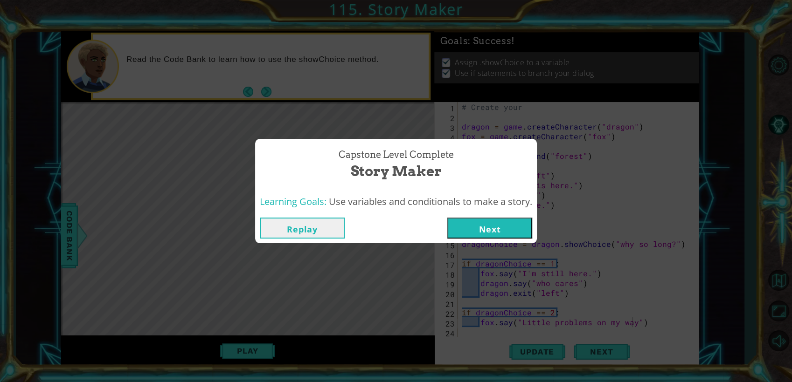
click at [331, 232] on button "Replay" at bounding box center [302, 228] width 85 height 21
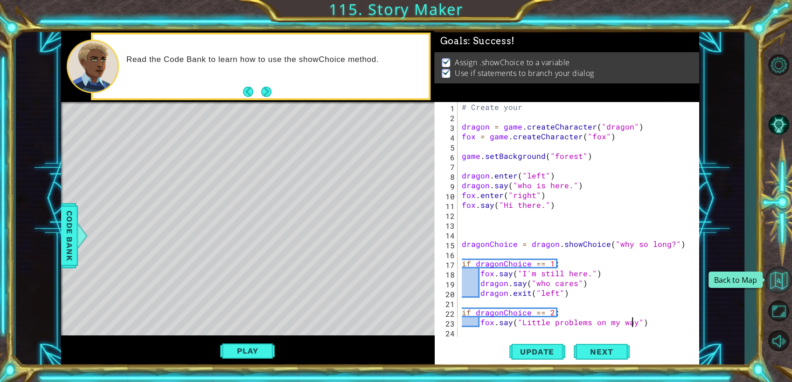
click at [782, 283] on button "Back to Map" at bounding box center [778, 280] width 27 height 27
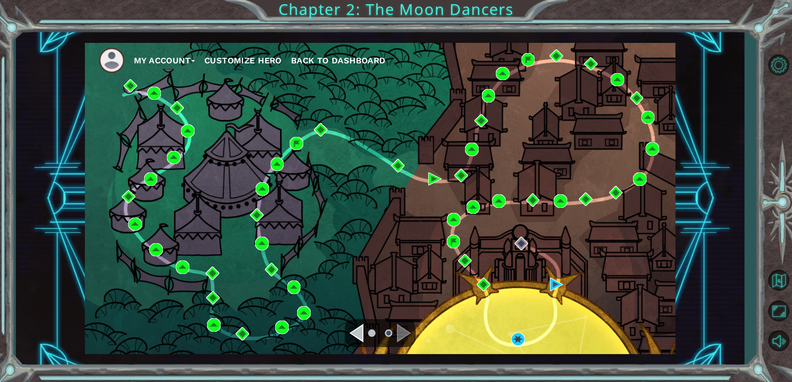
click at [212, 89] on div "My Account Customize Hero Back to Dashboard" at bounding box center [380, 198] width 590 height 311
click at [175, 64] on button "My Account" at bounding box center [164, 61] width 61 height 14
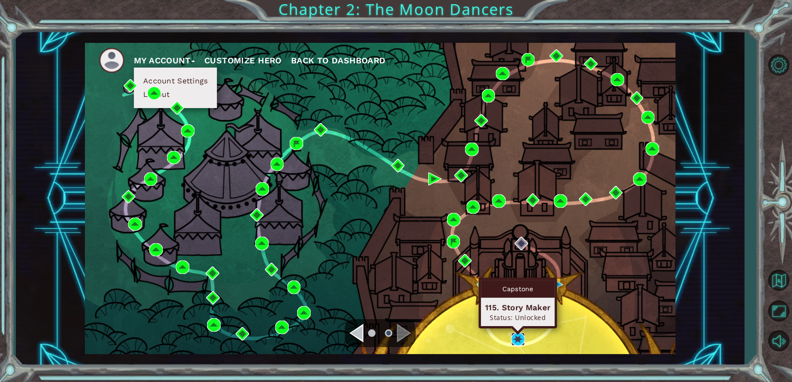
click at [518, 336] on img at bounding box center [518, 340] width 14 height 14
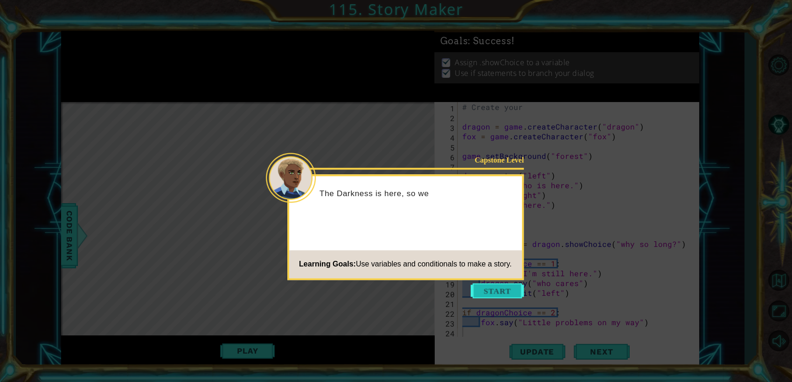
click at [499, 294] on button "Start" at bounding box center [496, 291] width 53 height 15
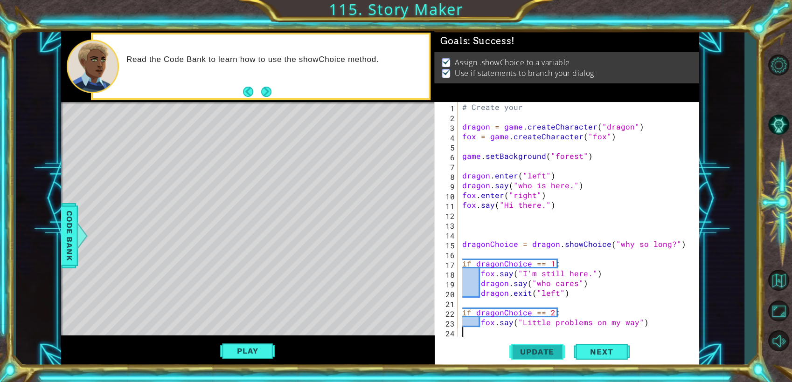
click at [553, 349] on span "Update" at bounding box center [537, 351] width 53 height 9
type textarea "if dragonChoice == 2:"
type textarea "if dragonChoice == 1:"
type textarea "dragonChoice = dragon.showChoice("why so long?")"
type textarea "dragon.enter("left")"
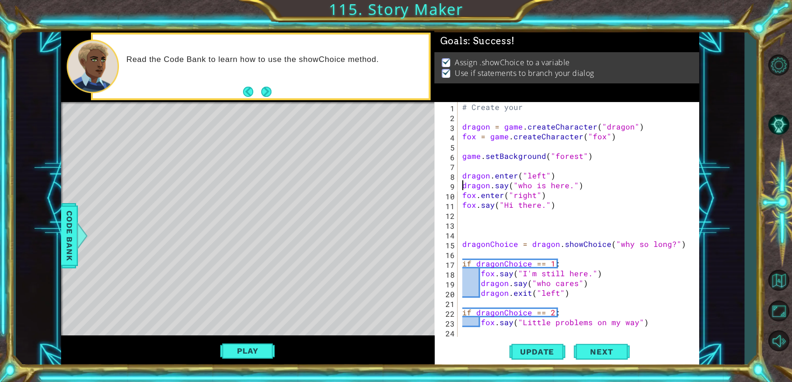
type textarea "game.setBackground("forest")"
type textarea "dragon = game.createCharacter("dragon")"
type textarea "# Create your"
click at [248, 349] on button "Play" at bounding box center [247, 351] width 55 height 18
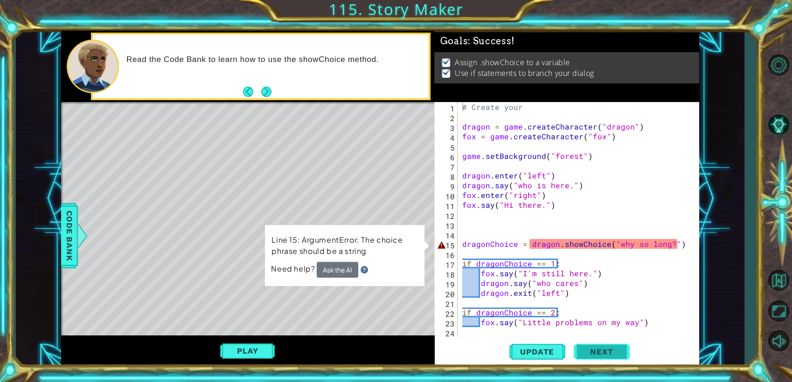
click at [601, 354] on span "Next" at bounding box center [602, 352] width 42 height 9
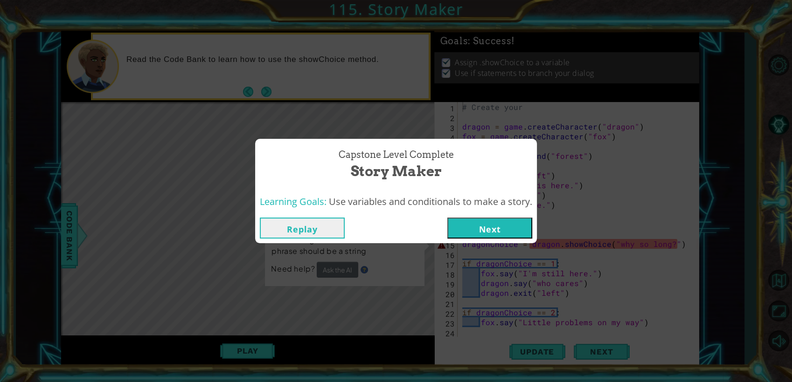
click at [497, 220] on button "Next" at bounding box center [489, 228] width 85 height 21
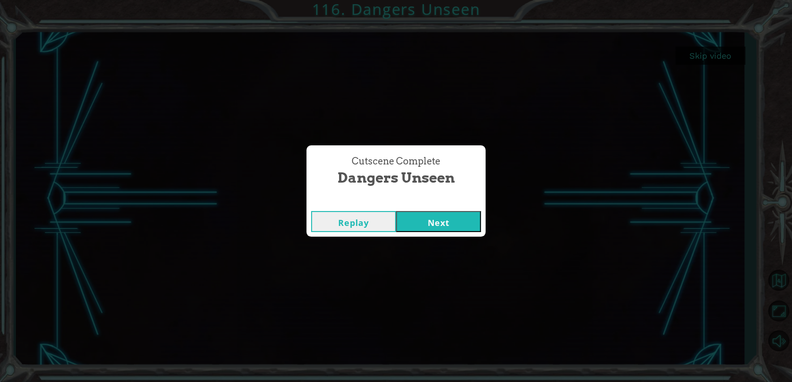
click at [456, 215] on button "Next" at bounding box center [438, 221] width 85 height 21
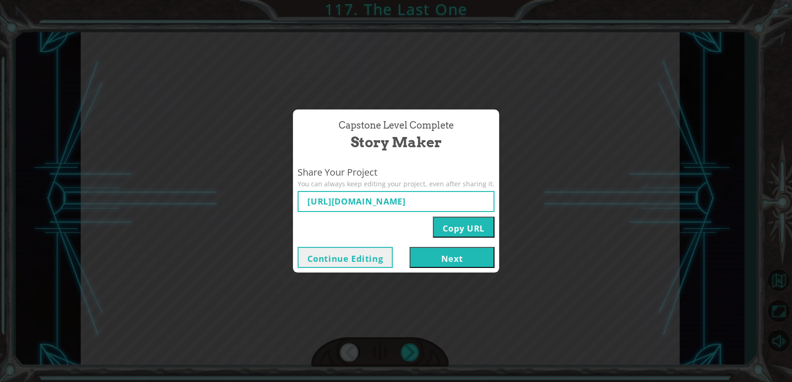
type input "[URL][DOMAIN_NAME]"
click at [410, 253] on button "Next" at bounding box center [451, 257] width 85 height 21
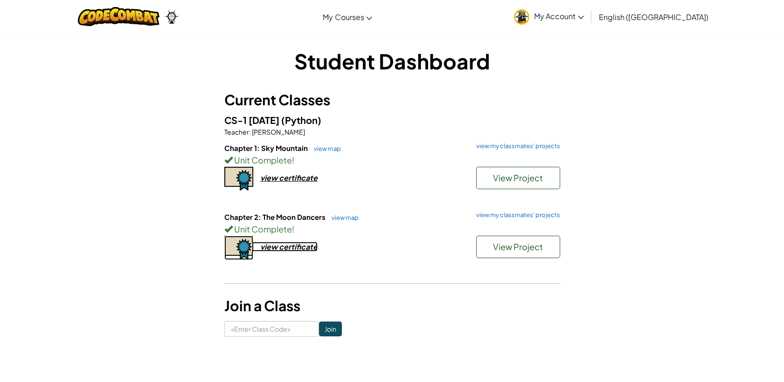
click at [304, 250] on div "view certificate" at bounding box center [288, 247] width 57 height 10
